Goal: Information Seeking & Learning: Check status

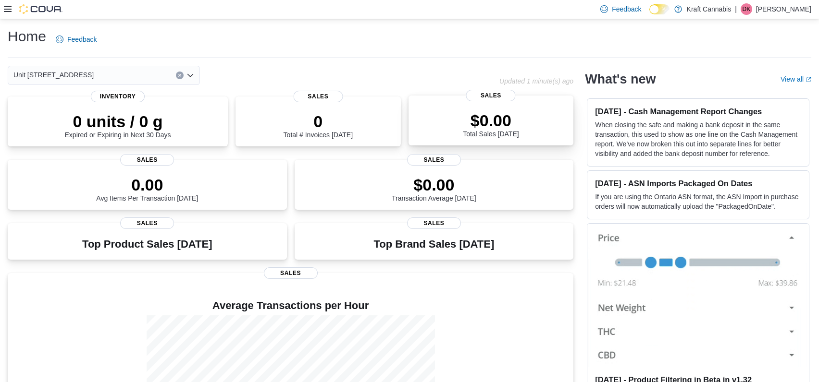
click at [459, 135] on div "$0.00 Total Sales [DATE]" at bounding box center [491, 122] width 150 height 31
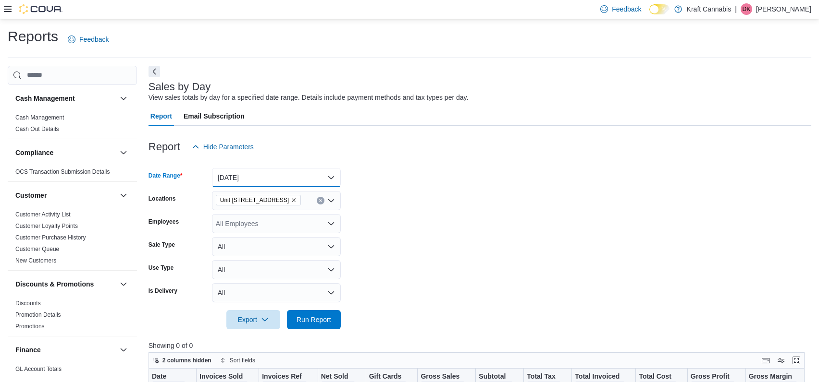
click at [283, 176] on button "Today" at bounding box center [276, 177] width 129 height 19
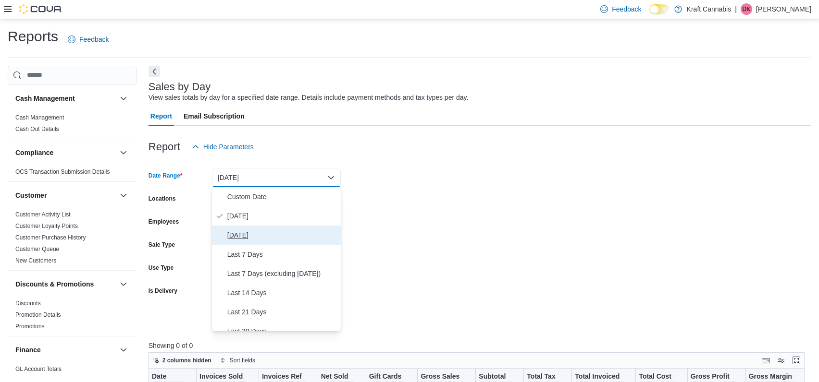
click at [249, 235] on span "Yesterday" at bounding box center [282, 236] width 110 height 12
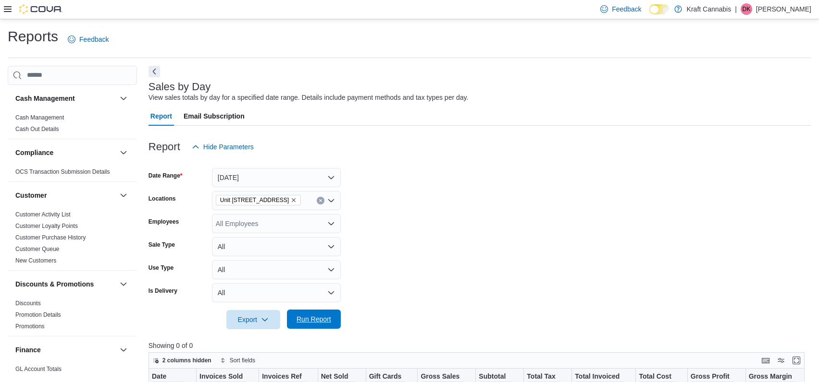
click at [317, 318] on span "Run Report" at bounding box center [313, 320] width 35 height 10
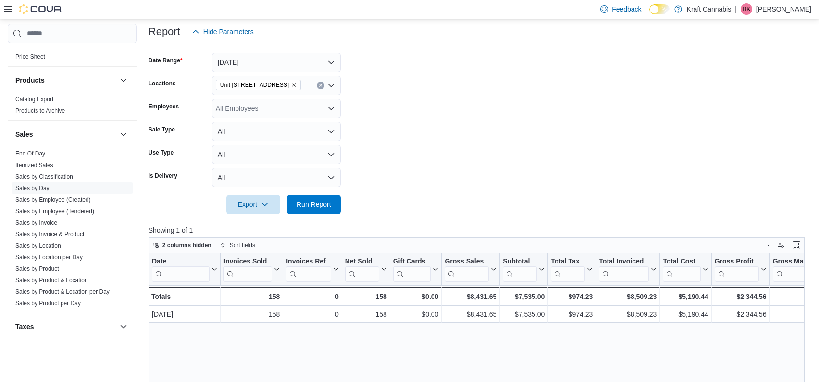
scroll to position [598, 0]
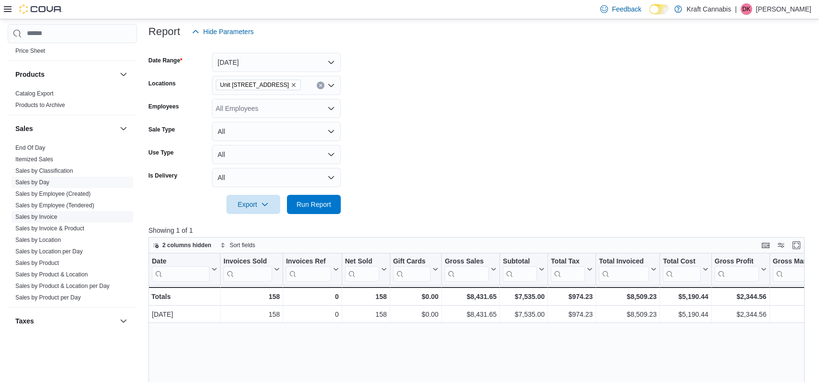
click at [49, 214] on link "Sales by Invoice" at bounding box center [36, 217] width 42 height 7
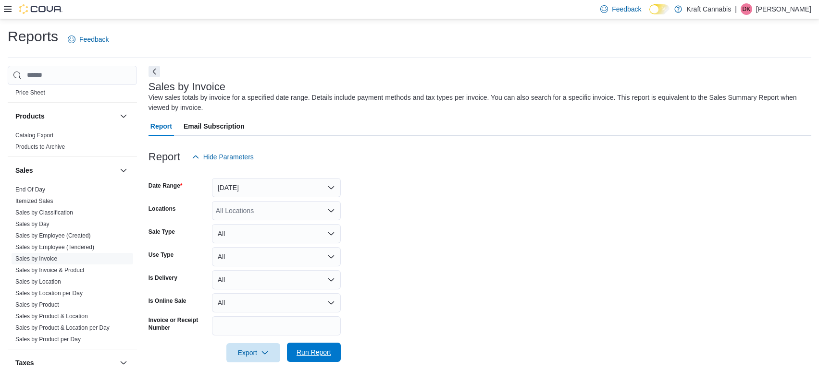
click at [310, 347] on span "Run Report" at bounding box center [314, 352] width 42 height 19
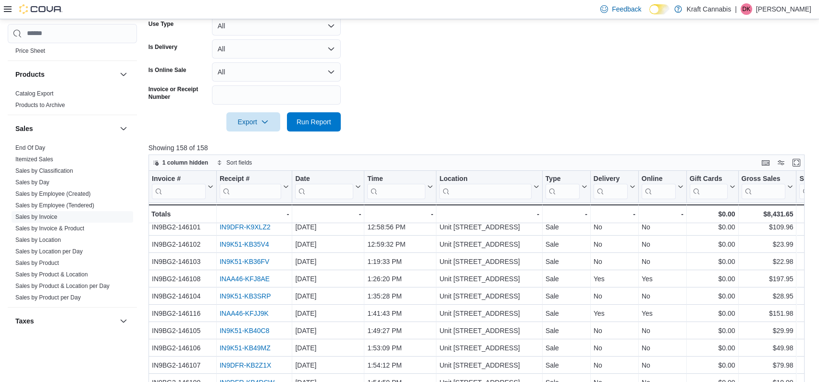
scroll to position [317, 0]
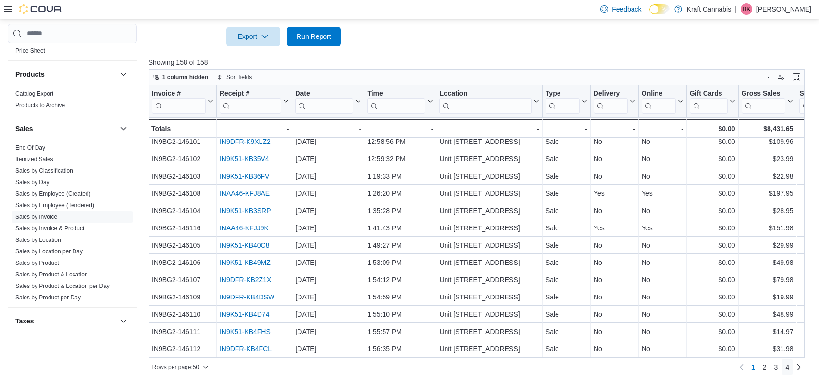
click at [787, 365] on span "4" at bounding box center [787, 368] width 4 height 10
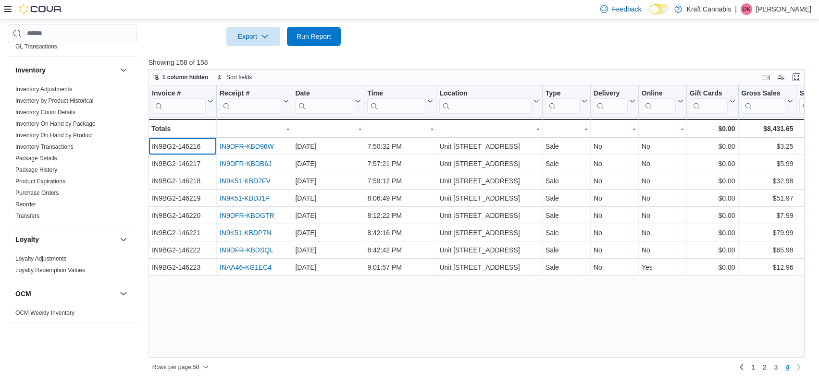
scroll to position [291, 0]
click at [47, 136] on link "Inventory On Hand by Product" at bounding box center [53, 137] width 77 height 7
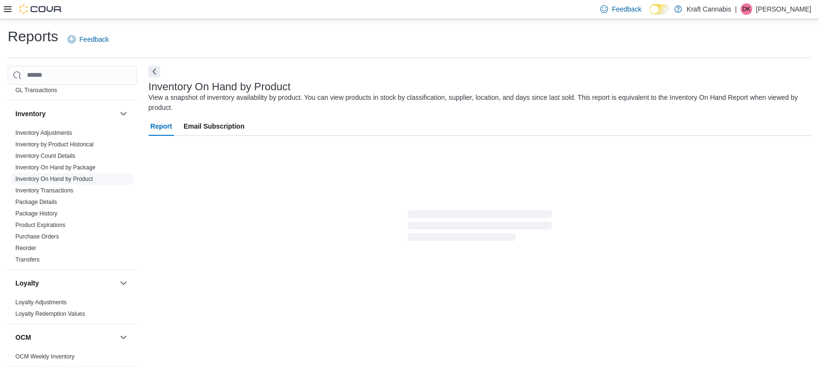
scroll to position [5, 0]
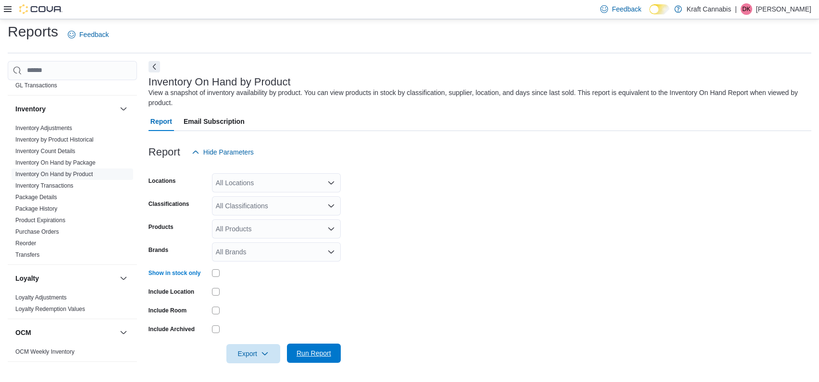
click at [309, 350] on span "Run Report" at bounding box center [313, 354] width 35 height 10
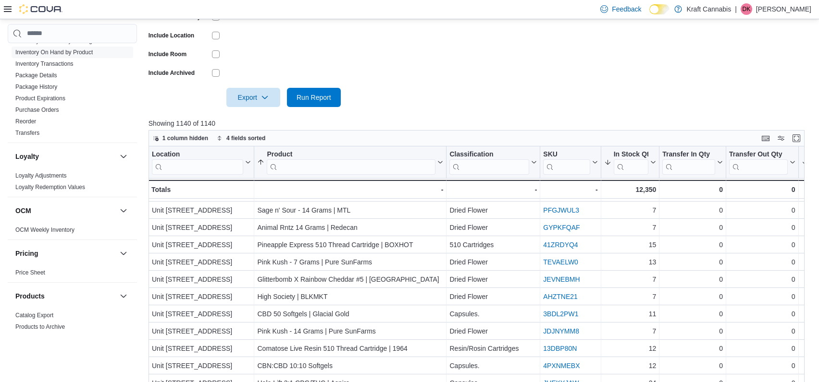
scroll to position [637, 0]
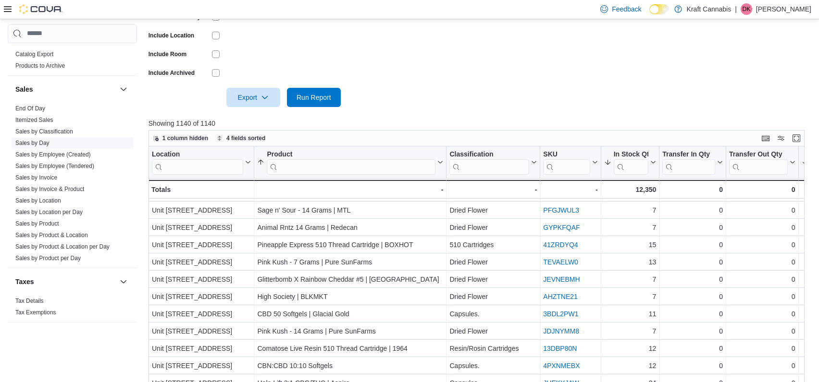
click at [36, 140] on link "Sales by Day" at bounding box center [32, 143] width 34 height 7
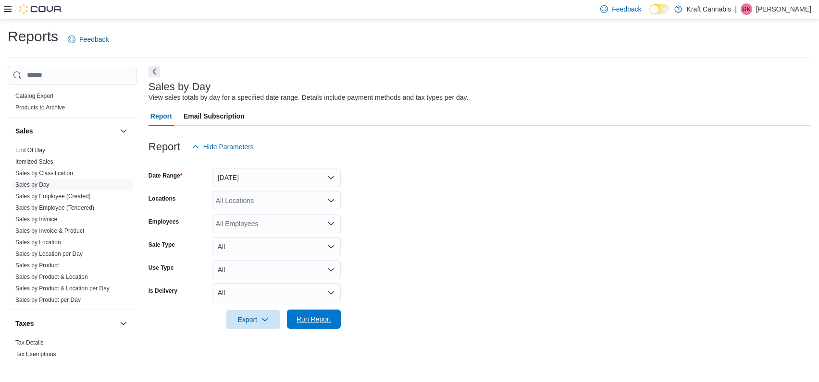
click at [319, 317] on span "Run Report" at bounding box center [313, 320] width 35 height 10
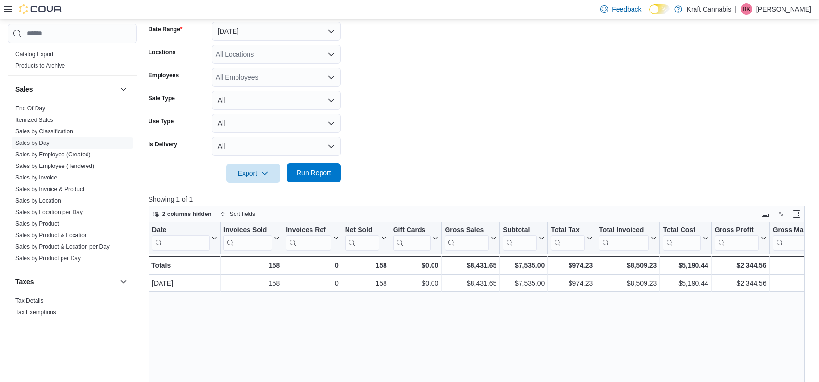
scroll to position [178, 0]
